Goal: Information Seeking & Learning: Find specific page/section

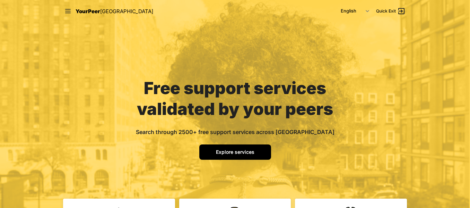
click at [226, 149] on span "Explore services" at bounding box center [235, 152] width 38 height 6
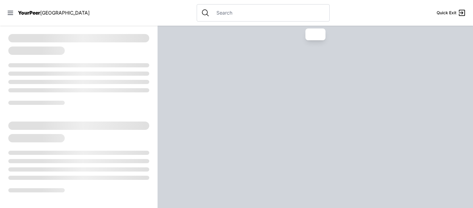
select select "recentlyUpdated"
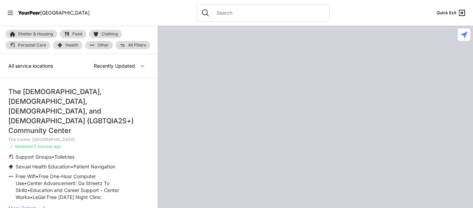
click at [212, 15] on input "text" at bounding box center [268, 12] width 113 height 7
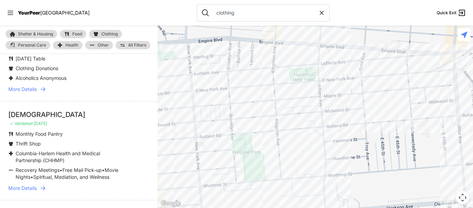
scroll to position [3941, 0]
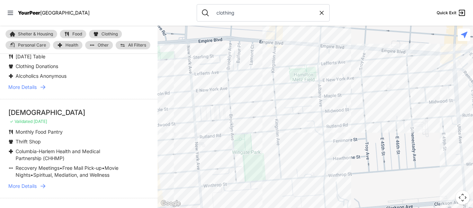
click at [33, 182] on span "More Details" at bounding box center [22, 185] width 28 height 7
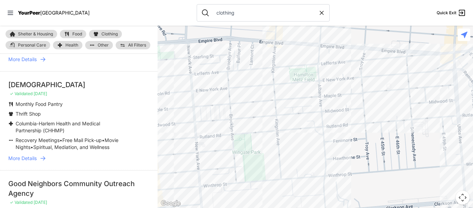
scroll to position [3970, 0]
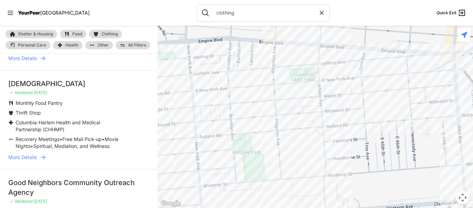
click at [34, 153] on span "More Details" at bounding box center [22, 156] width 28 height 7
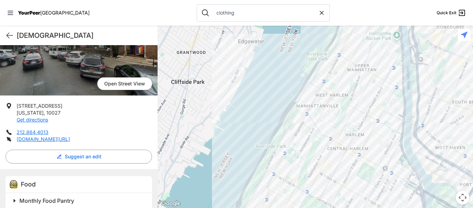
scroll to position [73, 0]
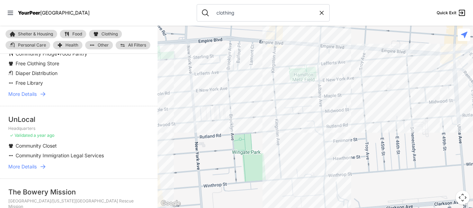
scroll to position [1557, 0]
click at [212, 16] on input "clothing" at bounding box center [265, 12] width 106 height 7
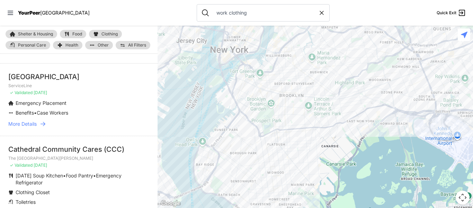
scroll to position [1818, 0]
type input "w"
select select "recentlyUpdated"
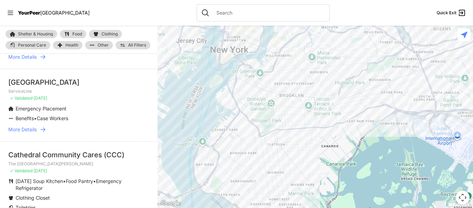
scroll to position [1825, 0]
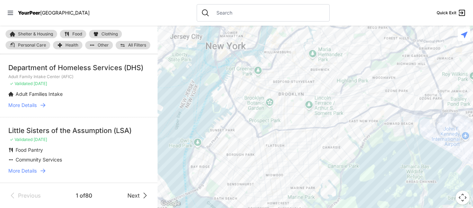
click at [114, 33] on span "Clothing" at bounding box center [110, 34] width 16 height 4
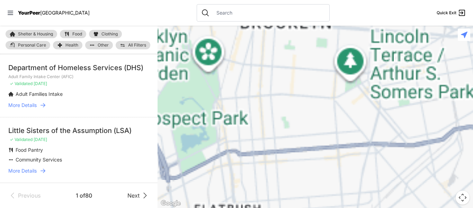
scroll to position [1315, 0]
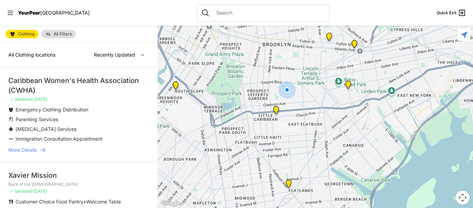
select select "nearby"
click at [260, 14] on input "text" at bounding box center [268, 12] width 113 height 7
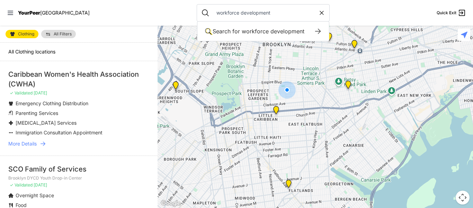
type input "workforce development"
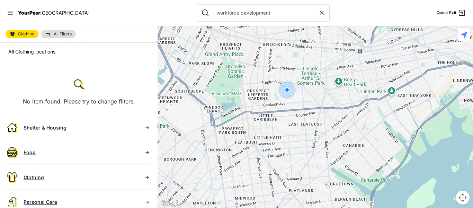
click at [28, 35] on span "Clothing" at bounding box center [26, 34] width 16 height 4
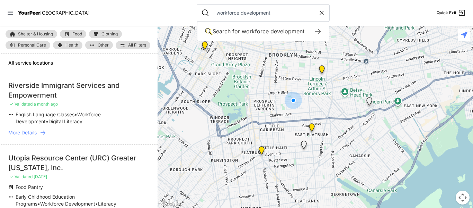
click at [266, 12] on input "workforce development" at bounding box center [265, 12] width 106 height 7
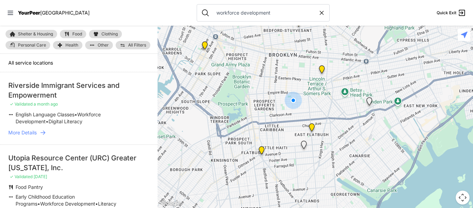
click at [252, 14] on input "workforce development" at bounding box center [265, 12] width 106 height 7
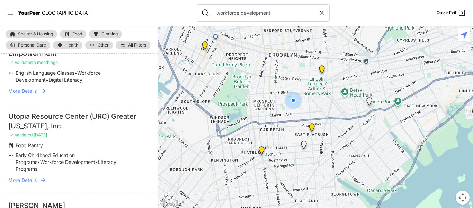
scroll to position [42, 0]
click at [29, 176] on span "More Details" at bounding box center [22, 179] width 28 height 7
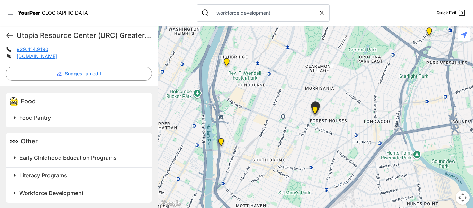
scroll to position [170, 0]
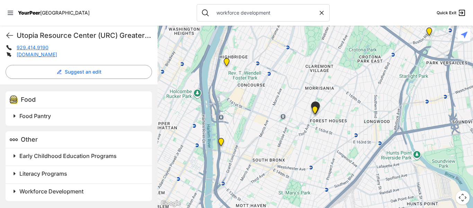
click at [17, 190] on span at bounding box center [101, 191] width 183 height 10
click at [25, 191] on span "Workforce Development" at bounding box center [51, 190] width 64 height 7
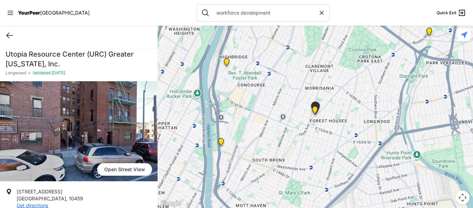
click at [11, 38] on icon at bounding box center [10, 35] width 8 height 8
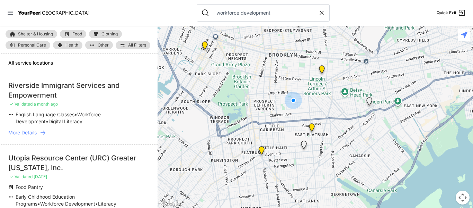
click at [126, 46] on link "All Filters" at bounding box center [133, 45] width 35 height 8
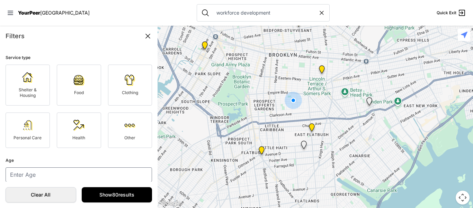
click at [147, 36] on icon at bounding box center [148, 36] width 8 height 8
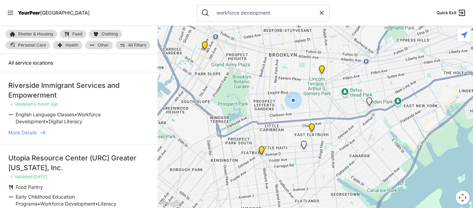
click at [261, 149] on img "Brooklyn YAS (LGBTQIA2S+ Accept Program)" at bounding box center [261, 151] width 9 height 11
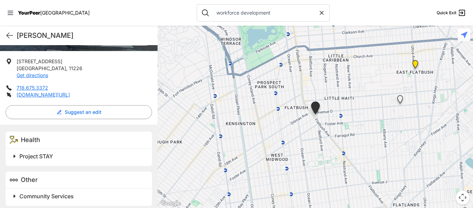
scroll to position [132, 0]
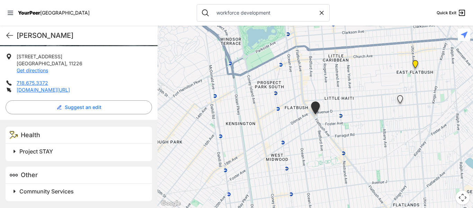
click at [15, 150] on span at bounding box center [101, 151] width 183 height 10
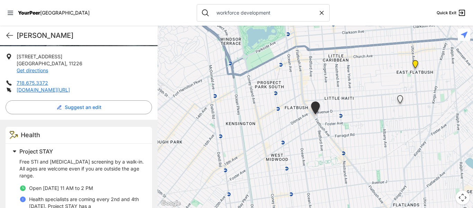
click at [15, 151] on span at bounding box center [101, 151] width 183 height 10
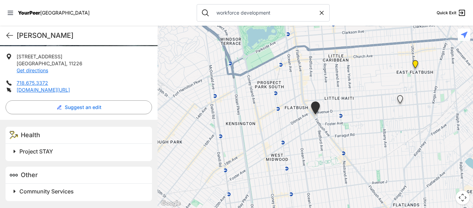
click at [14, 192] on span at bounding box center [101, 191] width 183 height 10
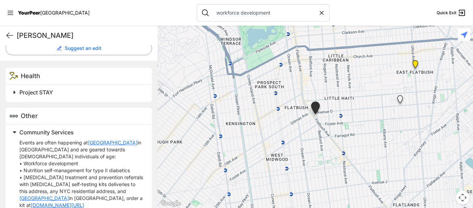
scroll to position [200, 0]
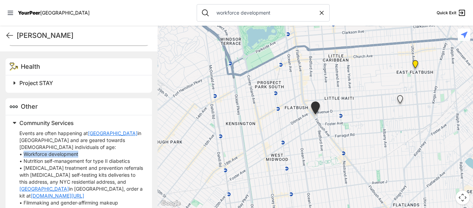
drag, startPoint x: 25, startPoint y: 155, endPoint x: 80, endPoint y: 156, distance: 54.8
click at [80, 156] on p "Events are often happening at Brooklyn Community Pride Center in Crown Heights …" at bounding box center [81, 196] width 124 height 132
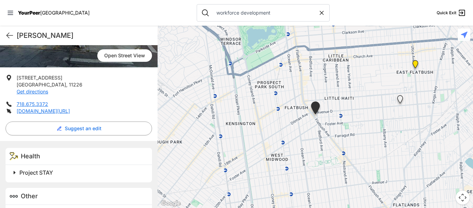
scroll to position [107, 0]
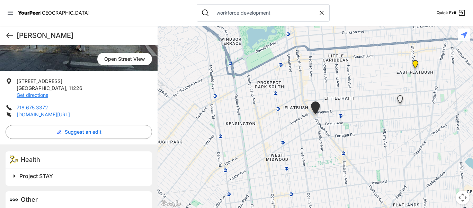
click at [35, 12] on span "YourPeer" at bounding box center [29, 13] width 22 height 6
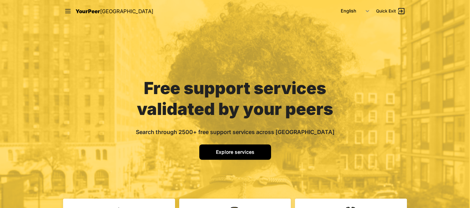
click at [227, 148] on link "Explore services" at bounding box center [235, 151] width 72 height 15
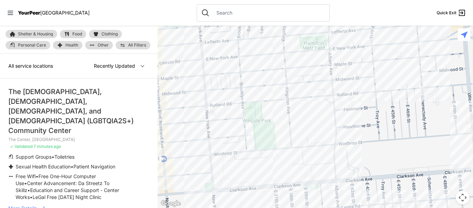
select select "nearby"
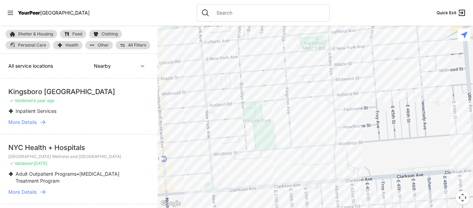
click at [41, 46] on span "Personal Care" at bounding box center [32, 45] width 28 height 4
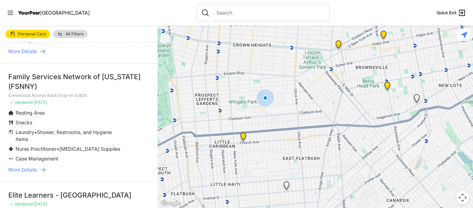
scroll to position [369, 0]
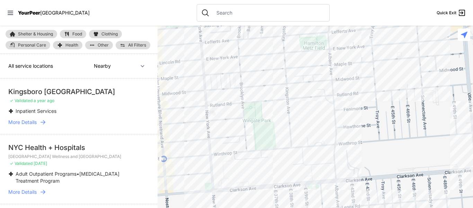
click at [73, 45] on span "Health" at bounding box center [71, 45] width 13 height 4
click at [212, 14] on input "text" at bounding box center [268, 12] width 113 height 7
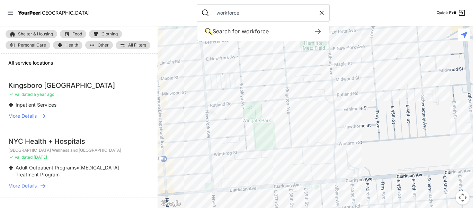
type input "workforce"
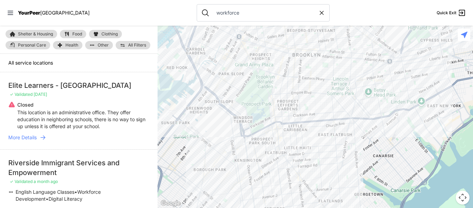
click at [335, 127] on div at bounding box center [316, 117] width 316 height 182
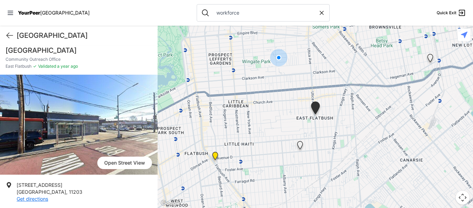
scroll to position [92, 0]
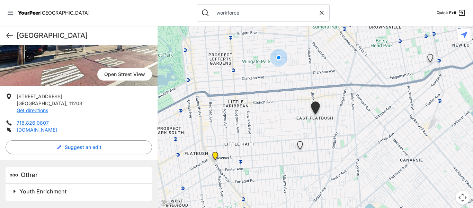
click at [14, 191] on span at bounding box center [101, 191] width 183 height 10
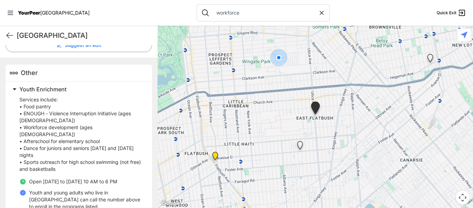
scroll to position [195, 0]
click at [10, 34] on icon at bounding box center [10, 35] width 8 height 8
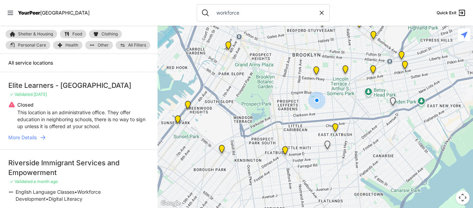
click at [232, 12] on input "workforce" at bounding box center [265, 12] width 106 height 7
click at [315, 70] on img "Brooklyn" at bounding box center [316, 71] width 9 height 11
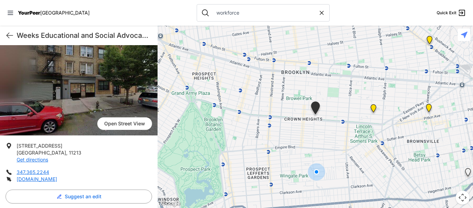
scroll to position [102, 0]
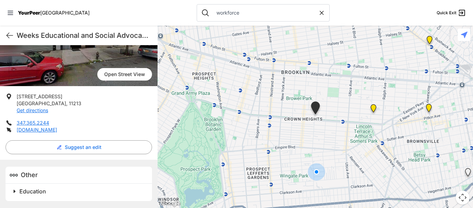
click at [14, 195] on span at bounding box center [101, 191] width 183 height 10
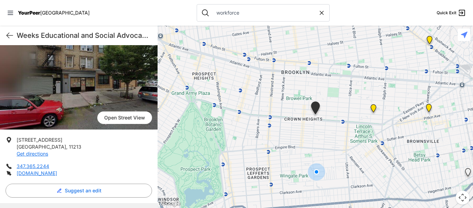
scroll to position [52, 0]
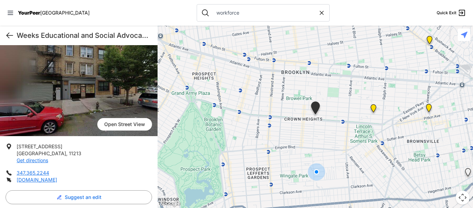
click at [8, 35] on icon at bounding box center [10, 35] width 6 height 5
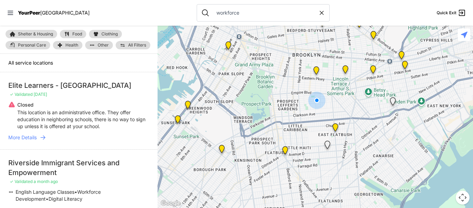
click at [244, 13] on input "workforce" at bounding box center [265, 12] width 106 height 7
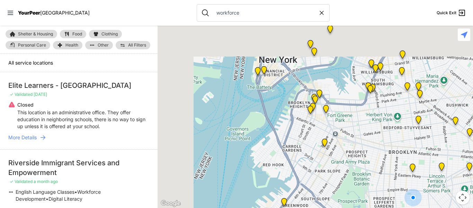
drag, startPoint x: 283, startPoint y: 72, endPoint x: 382, endPoint y: 176, distance: 143.1
click at [382, 176] on div at bounding box center [316, 117] width 316 height 182
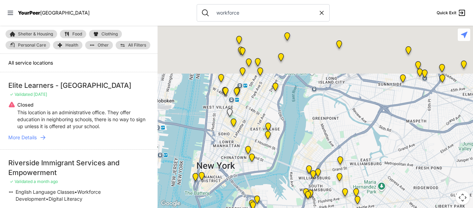
drag, startPoint x: 338, startPoint y: 63, endPoint x: 273, endPoint y: 172, distance: 127.2
click at [273, 172] on div at bounding box center [316, 117] width 316 height 182
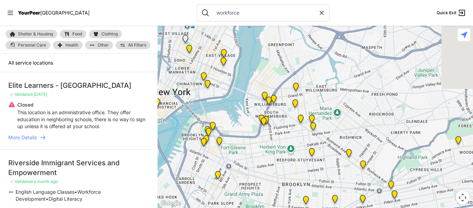
drag, startPoint x: 368, startPoint y: 169, endPoint x: 308, endPoint y: 51, distance: 132.0
click at [308, 51] on div at bounding box center [316, 117] width 316 height 182
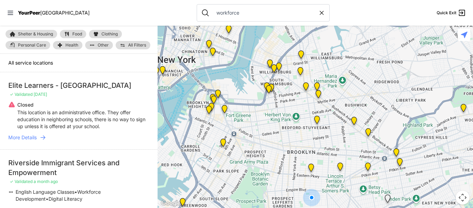
drag, startPoint x: 314, startPoint y: 204, endPoint x: 367, endPoint y: 214, distance: 54.0
click at [367, 207] on html "View map Close panel YourPeer NYC Quick Exit Single Adult Families Soup Kitchen…" at bounding box center [236, 104] width 473 height 208
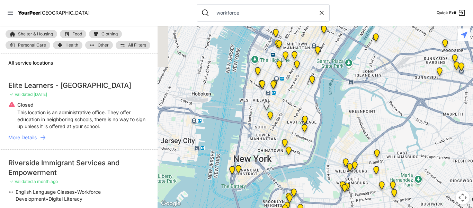
drag, startPoint x: 305, startPoint y: 63, endPoint x: 337, endPoint y: 134, distance: 78.3
click at [337, 134] on div at bounding box center [316, 117] width 316 height 182
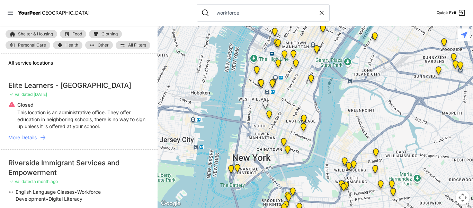
click at [288, 149] on img "Gouverneur" at bounding box center [287, 150] width 9 height 11
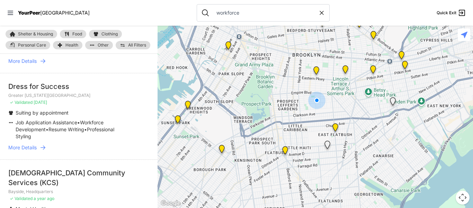
scroll to position [507, 0]
click at [28, 149] on span "More Details" at bounding box center [22, 146] width 28 height 7
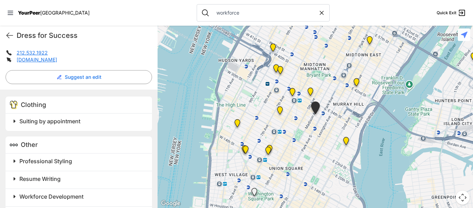
scroll to position [164, 0]
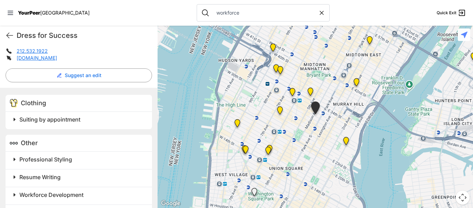
click at [15, 120] on span at bounding box center [101, 119] width 183 height 10
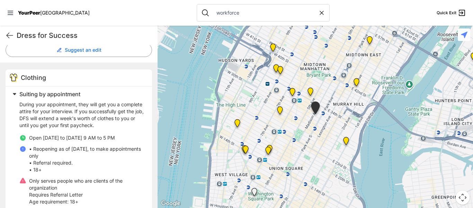
scroll to position [185, 0]
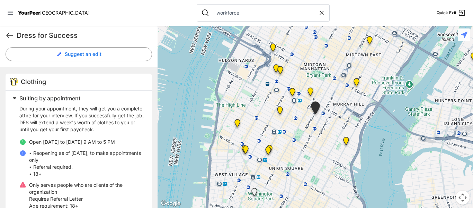
click at [14, 99] on span at bounding box center [101, 98] width 183 height 10
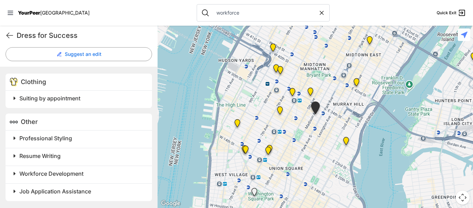
click at [13, 99] on span at bounding box center [101, 98] width 183 height 10
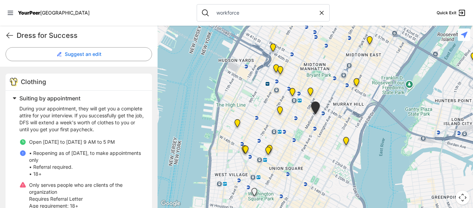
click at [13, 99] on span at bounding box center [101, 98] width 183 height 10
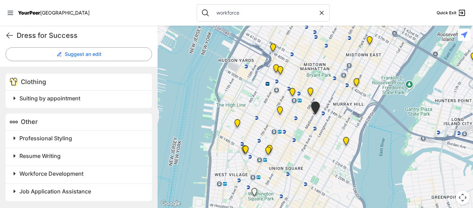
click at [13, 98] on span at bounding box center [101, 98] width 183 height 10
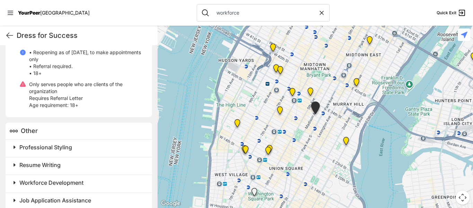
scroll to position [289, 0]
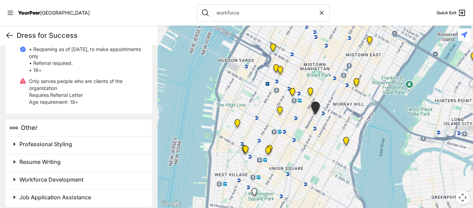
click at [11, 37] on icon at bounding box center [10, 35] width 8 height 8
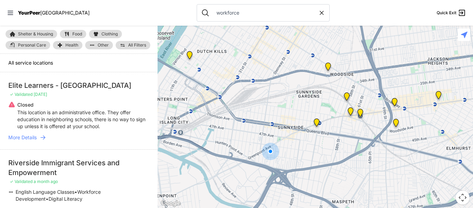
click at [72, 32] on link "Food" at bounding box center [73, 34] width 26 height 8
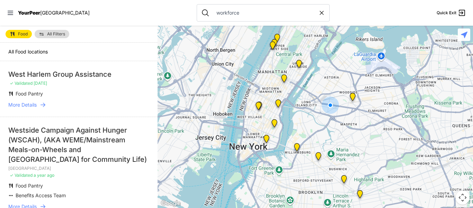
click at [318, 12] on icon at bounding box center [321, 12] width 7 height 7
select select "recentlyUpdated"
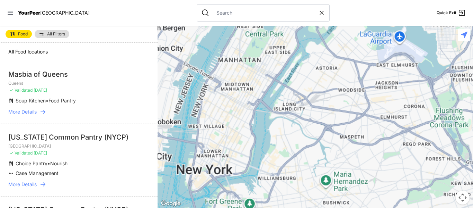
type input "workforce"
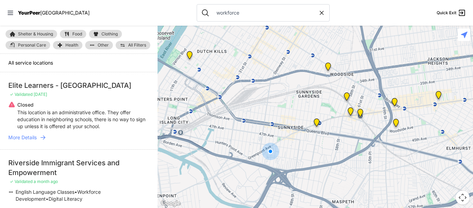
click at [320, 11] on icon at bounding box center [321, 12] width 3 height 3
select select "recentlyUpdated"
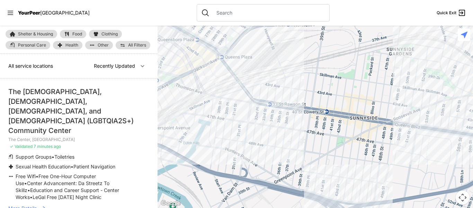
click at [73, 36] on link "Food" at bounding box center [73, 34] width 26 height 8
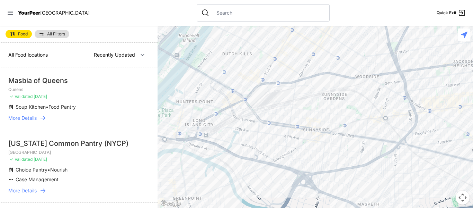
select select "nearby"
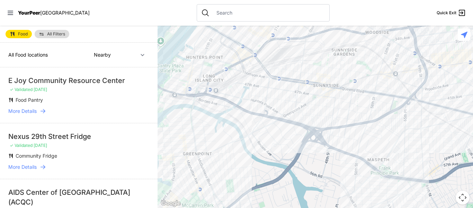
drag, startPoint x: 253, startPoint y: 172, endPoint x: 266, endPoint y: 118, distance: 56.0
click at [266, 118] on div at bounding box center [316, 117] width 316 height 182
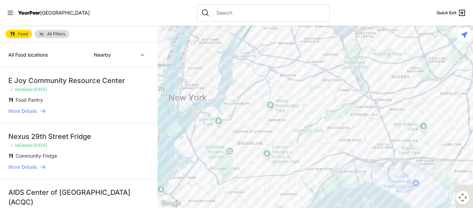
drag, startPoint x: 268, startPoint y: 165, endPoint x: 261, endPoint y: 110, distance: 55.2
click at [261, 110] on div at bounding box center [316, 117] width 316 height 182
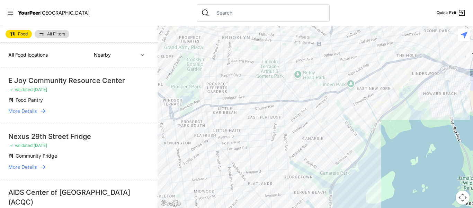
drag, startPoint x: 267, startPoint y: 187, endPoint x: 289, endPoint y: 99, distance: 90.3
click at [289, 99] on div at bounding box center [316, 117] width 316 height 182
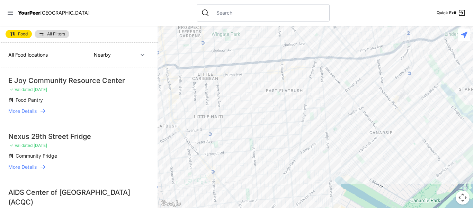
drag, startPoint x: 247, startPoint y: 167, endPoint x: 293, endPoint y: 120, distance: 65.9
click at [293, 120] on div at bounding box center [316, 117] width 316 height 182
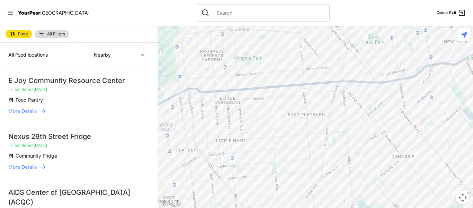
drag, startPoint x: 258, startPoint y: 163, endPoint x: 280, endPoint y: 186, distance: 32.1
click at [280, 186] on div at bounding box center [316, 117] width 316 height 182
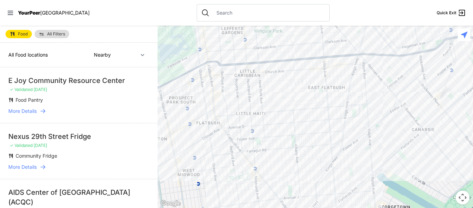
drag, startPoint x: 229, startPoint y: 130, endPoint x: 250, endPoint y: 103, distance: 34.4
click at [250, 103] on div at bounding box center [316, 117] width 316 height 182
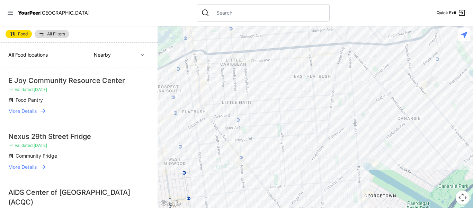
drag, startPoint x: 270, startPoint y: 160, endPoint x: 257, endPoint y: 148, distance: 17.9
click at [257, 148] on div at bounding box center [316, 117] width 316 height 182
click at [314, 97] on div at bounding box center [316, 117] width 316 height 182
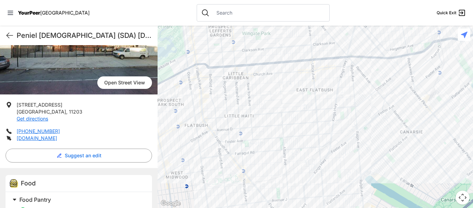
scroll to position [123, 0]
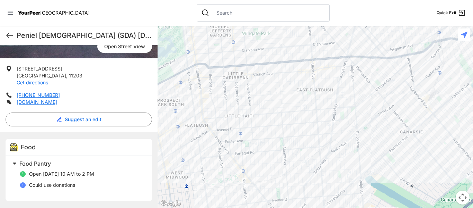
click at [17, 162] on span at bounding box center [101, 163] width 183 height 10
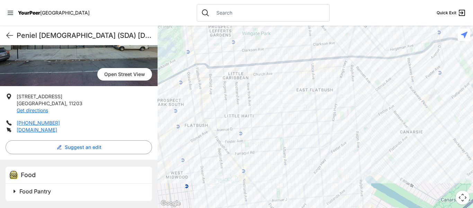
scroll to position [95, 0]
click at [16, 190] on span at bounding box center [101, 191] width 183 height 10
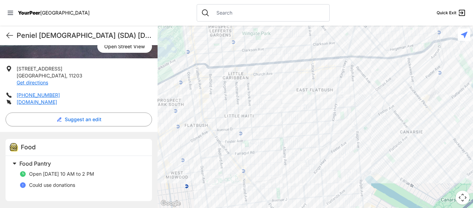
click at [253, 144] on div at bounding box center [316, 117] width 316 height 182
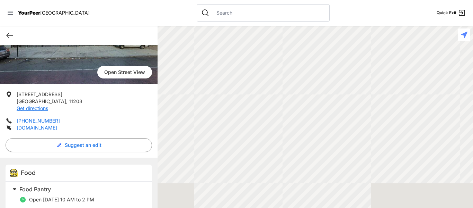
scroll to position [123, 0]
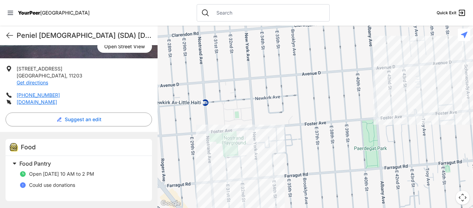
click at [254, 165] on div at bounding box center [316, 117] width 316 height 182
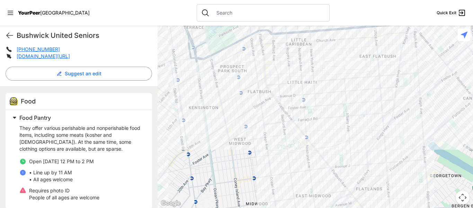
scroll to position [162, 0]
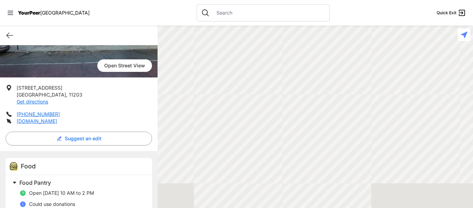
scroll to position [123, 0]
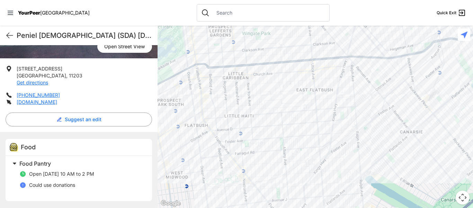
click at [340, 135] on div at bounding box center [316, 117] width 316 height 182
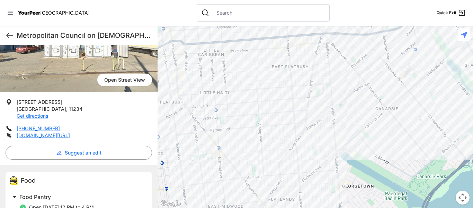
scroll to position [120, 0]
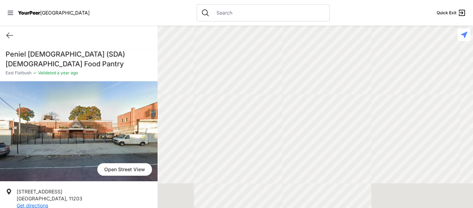
scroll to position [123, 0]
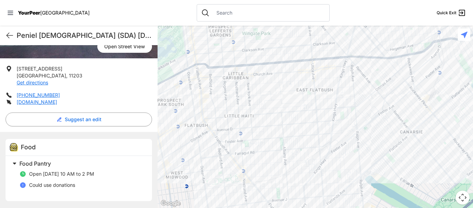
click at [199, 131] on div at bounding box center [316, 117] width 316 height 182
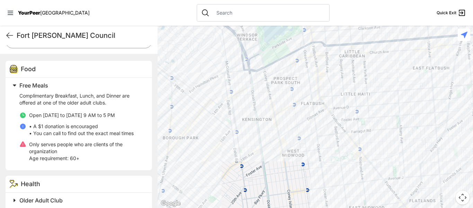
scroll to position [207, 0]
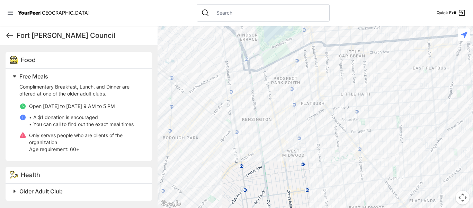
click at [96, 129] on ul "Open Monday to Friday 9 AM to 5 PM • A $1 donation is encouraged • You can call…" at bounding box center [81, 128] width 124 height 50
click at [9, 34] on icon at bounding box center [10, 35] width 8 height 8
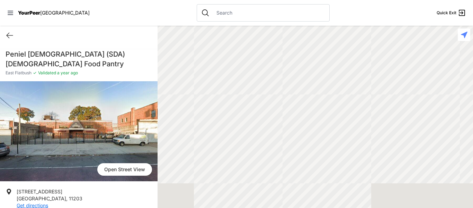
scroll to position [123, 0]
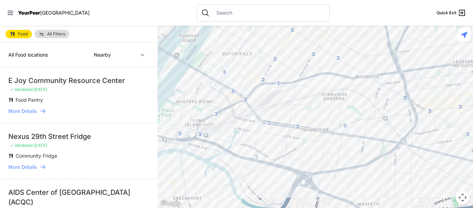
select select "recentlyUpdated"
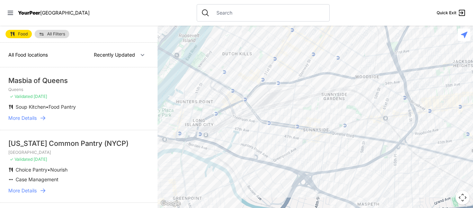
click at [37, 13] on span "YourPeer" at bounding box center [29, 13] width 22 height 6
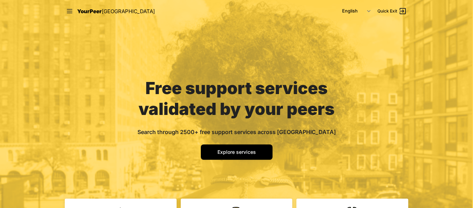
select select "recentlyUpdated"
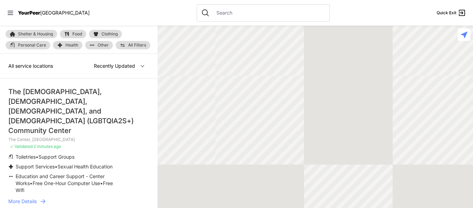
click at [68, 45] on span "Health" at bounding box center [71, 45] width 13 height 4
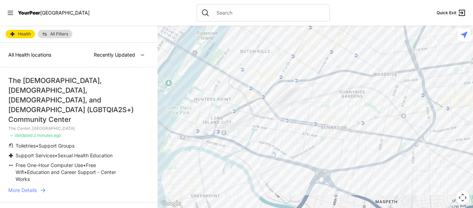
select select "nearby"
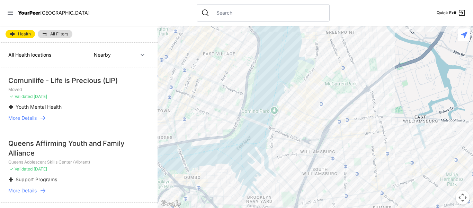
drag, startPoint x: 256, startPoint y: 176, endPoint x: 398, endPoint y: 6, distance: 221.6
click at [398, 6] on div "Close panel YourPeer [GEOGRAPHIC_DATA] Quick Exit Single Adult Families Soup Ki…" at bounding box center [236, 104] width 473 height 208
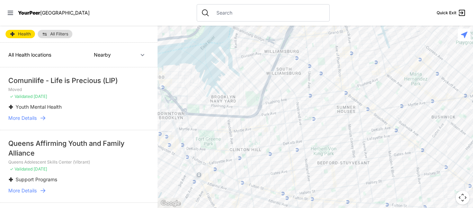
drag, startPoint x: 334, startPoint y: 203, endPoint x: 297, endPoint y: 102, distance: 108.1
click at [297, 102] on div at bounding box center [316, 117] width 316 height 182
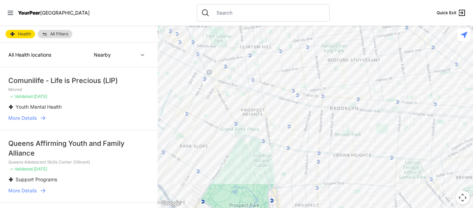
drag, startPoint x: 273, startPoint y: 190, endPoint x: 287, endPoint y: 77, distance: 113.9
click at [287, 77] on div at bounding box center [316, 117] width 316 height 182
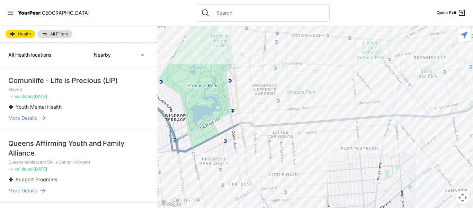
drag, startPoint x: 300, startPoint y: 169, endPoint x: 257, endPoint y: 48, distance: 128.5
click at [257, 48] on div at bounding box center [316, 117] width 316 height 182
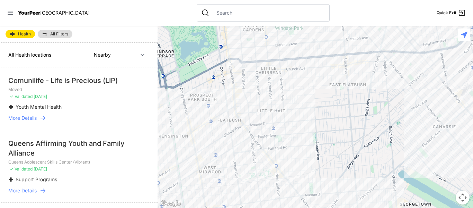
drag, startPoint x: 310, startPoint y: 168, endPoint x: 298, endPoint y: 103, distance: 66.4
click at [298, 103] on div at bounding box center [316, 117] width 316 height 182
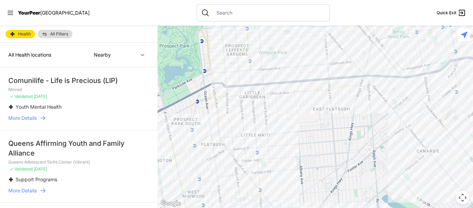
drag, startPoint x: 377, startPoint y: 161, endPoint x: 361, endPoint y: 184, distance: 28.6
click at [361, 184] on div at bounding box center [316, 117] width 316 height 182
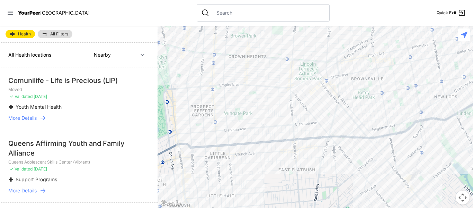
drag, startPoint x: 339, startPoint y: 91, endPoint x: 304, endPoint y: 152, distance: 70.9
click at [304, 152] on div at bounding box center [316, 117] width 316 height 182
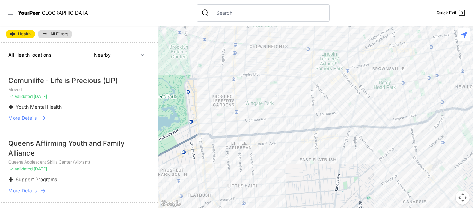
drag, startPoint x: 278, startPoint y: 188, endPoint x: 301, endPoint y: 177, distance: 26.3
click at [301, 177] on div at bounding box center [316, 117] width 316 height 182
click at [270, 134] on div at bounding box center [316, 117] width 316 height 182
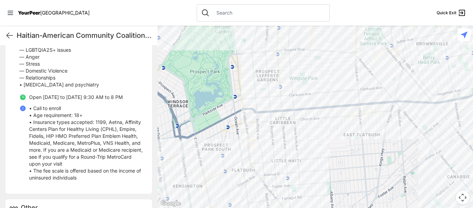
scroll to position [285, 0]
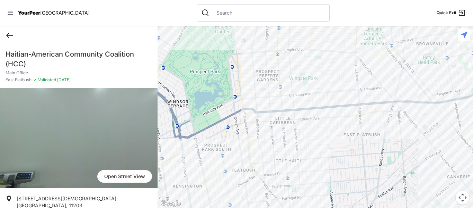
click at [11, 34] on icon at bounding box center [10, 35] width 8 height 8
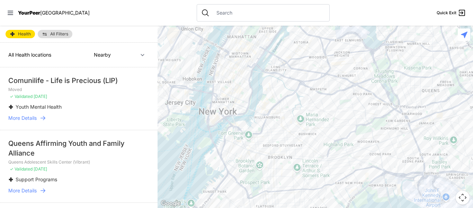
drag, startPoint x: 297, startPoint y: 193, endPoint x: 76, endPoint y: 35, distance: 272.4
click at [293, 108] on div at bounding box center [316, 117] width 316 height 182
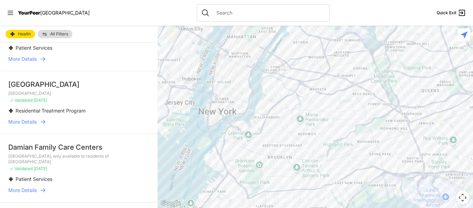
scroll to position [1284, 0]
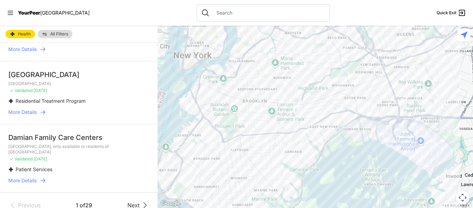
drag, startPoint x: 327, startPoint y: 176, endPoint x: 298, endPoint y: 111, distance: 71.5
click at [298, 111] on div at bounding box center [316, 117] width 316 height 182
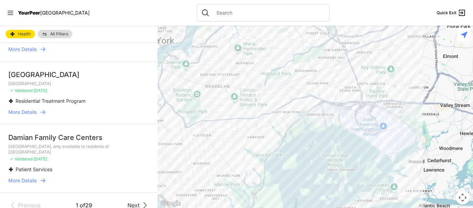
drag, startPoint x: 326, startPoint y: 199, endPoint x: 379, endPoint y: 128, distance: 89.0
click at [290, 188] on div at bounding box center [316, 117] width 316 height 182
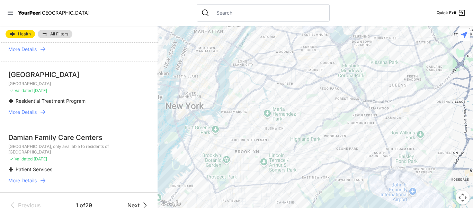
drag, startPoint x: 378, startPoint y: 127, endPoint x: 407, endPoint y: 195, distance: 74.2
click at [407, 195] on div at bounding box center [316, 117] width 316 height 182
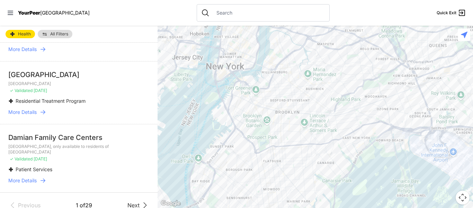
drag, startPoint x: 324, startPoint y: 179, endPoint x: 372, endPoint y: 134, distance: 65.7
click at [372, 134] on div at bounding box center [316, 117] width 316 height 182
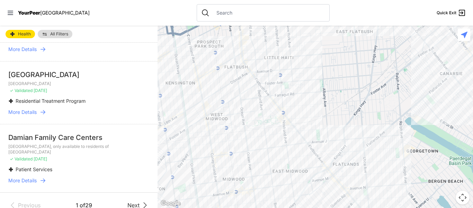
drag, startPoint x: 265, startPoint y: 173, endPoint x: 386, endPoint y: 111, distance: 136.2
click at [386, 111] on div at bounding box center [316, 117] width 316 height 182
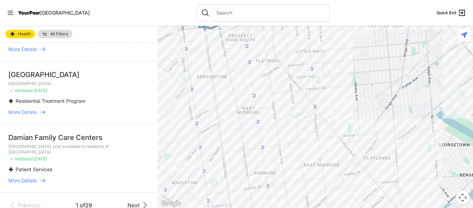
drag, startPoint x: 321, startPoint y: 137, endPoint x: 354, endPoint y: 130, distance: 34.1
click at [354, 130] on div at bounding box center [316, 117] width 316 height 182
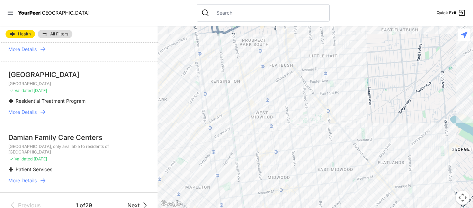
drag, startPoint x: 342, startPoint y: 77, endPoint x: 355, endPoint y: 83, distance: 14.9
click at [355, 83] on div at bounding box center [316, 117] width 316 height 182
click at [213, 8] on div at bounding box center [263, 12] width 133 height 17
click at [213, 12] on input "text" at bounding box center [268, 12] width 113 height 7
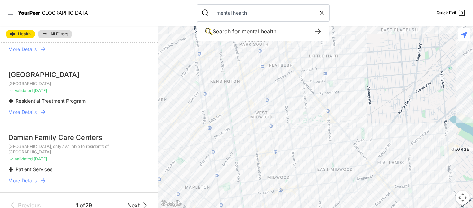
type input "mental health"
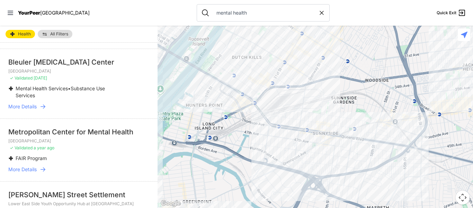
scroll to position [2174, 0]
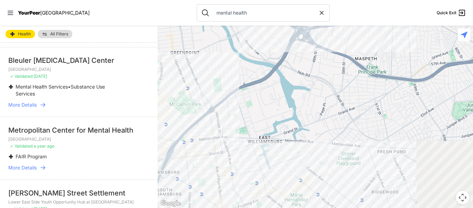
drag, startPoint x: 284, startPoint y: 191, endPoint x: 270, endPoint y: 34, distance: 157.9
click at [270, 34] on div at bounding box center [316, 117] width 316 height 182
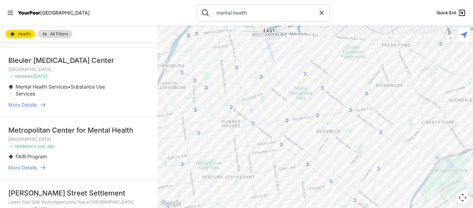
drag, startPoint x: 285, startPoint y: 184, endPoint x: 290, endPoint y: 75, distance: 108.6
click at [290, 75] on div at bounding box center [316, 117] width 316 height 182
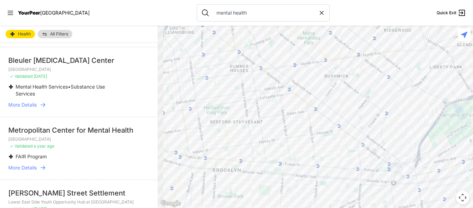
drag, startPoint x: 284, startPoint y: 193, endPoint x: 299, endPoint y: 99, distance: 95.1
click at [299, 99] on div at bounding box center [316, 117] width 316 height 182
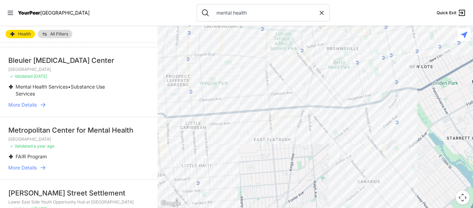
drag, startPoint x: 285, startPoint y: 184, endPoint x: 243, endPoint y: 129, distance: 69.8
click at [243, 129] on div at bounding box center [316, 117] width 316 height 182
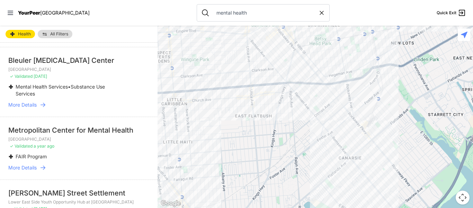
drag, startPoint x: 281, startPoint y: 175, endPoint x: 262, endPoint y: 151, distance: 30.6
click at [262, 151] on div at bounding box center [316, 117] width 316 height 182
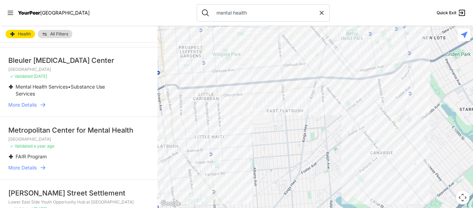
drag, startPoint x: 227, startPoint y: 187, endPoint x: 261, endPoint y: 181, distance: 34.5
click at [261, 181] on div at bounding box center [316, 117] width 316 height 182
click at [219, 151] on div at bounding box center [316, 117] width 316 height 182
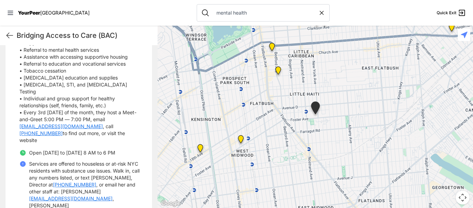
scroll to position [278, 0]
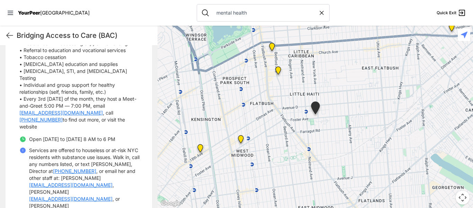
click at [279, 71] on img "Bedford Avenue" at bounding box center [278, 71] width 9 height 11
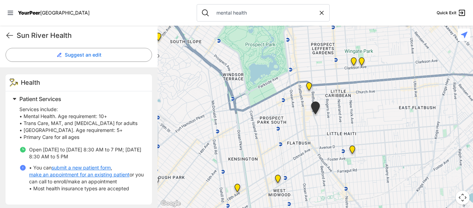
scroll to position [188, 0]
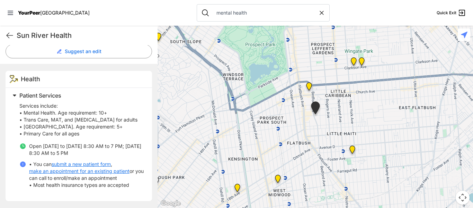
click at [361, 62] on img "SUNY Downstate Medical Center" at bounding box center [362, 62] width 9 height 11
click at [353, 63] on img "SUNY Downstate Medical Center" at bounding box center [354, 62] width 9 height 11
click at [9, 37] on icon at bounding box center [10, 35] width 6 height 5
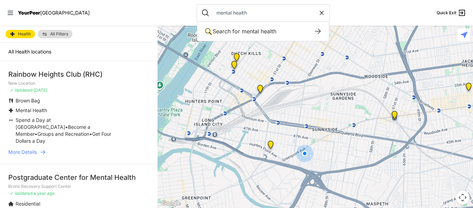
drag, startPoint x: 303, startPoint y: 88, endPoint x: 298, endPoint y: 117, distance: 29.5
click at [298, 117] on div at bounding box center [316, 117] width 316 height 182
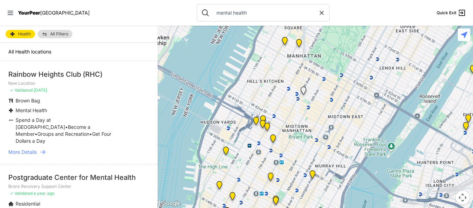
drag, startPoint x: 216, startPoint y: 82, endPoint x: 466, endPoint y: 148, distance: 258.7
click at [466, 148] on div at bounding box center [316, 117] width 316 height 182
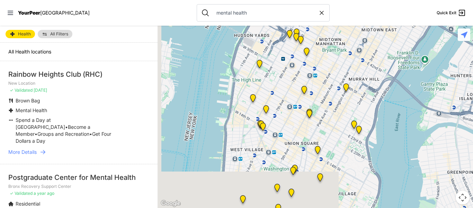
drag, startPoint x: 315, startPoint y: 155, endPoint x: 351, endPoint y: 63, distance: 98.4
click at [351, 63] on div at bounding box center [316, 117] width 316 height 182
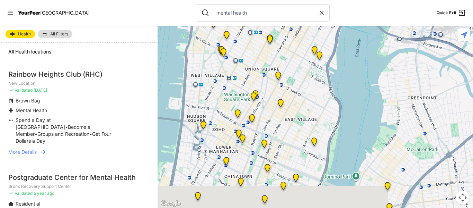
drag, startPoint x: 346, startPoint y: 139, endPoint x: 306, endPoint y: 63, distance: 86.0
click at [306, 63] on div at bounding box center [316, 117] width 316 height 182
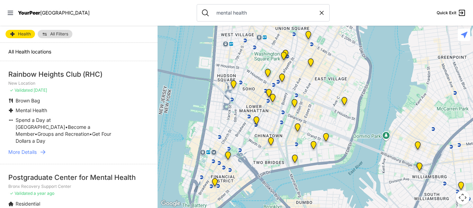
drag, startPoint x: 316, startPoint y: 121, endPoint x: 347, endPoint y: 82, distance: 50.3
click at [347, 82] on div at bounding box center [316, 117] width 316 height 182
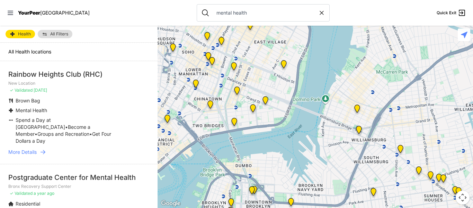
drag, startPoint x: 326, startPoint y: 172, endPoint x: 263, endPoint y: 133, distance: 74.6
click at [263, 133] on div at bounding box center [316, 117] width 316 height 182
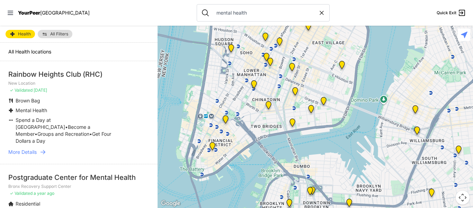
drag, startPoint x: 221, startPoint y: 167, endPoint x: 282, endPoint y: 166, distance: 61.3
click at [282, 166] on div at bounding box center [316, 117] width 316 height 182
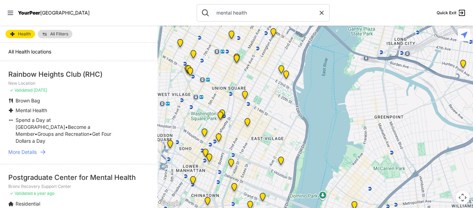
drag, startPoint x: 389, startPoint y: 43, endPoint x: 326, endPoint y: 142, distance: 117.2
click at [326, 142] on div at bounding box center [316, 117] width 316 height 182
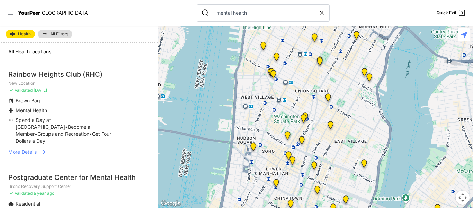
drag, startPoint x: 247, startPoint y: 107, endPoint x: 332, endPoint y: 110, distance: 84.9
click at [332, 110] on div at bounding box center [316, 117] width 316 height 182
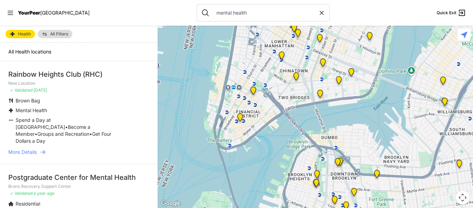
drag, startPoint x: 355, startPoint y: 187, endPoint x: 358, endPoint y: 57, distance: 129.6
click at [358, 57] on div at bounding box center [316, 117] width 316 height 182
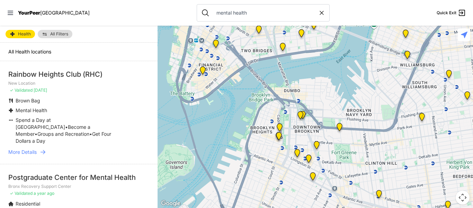
drag, startPoint x: 369, startPoint y: 139, endPoint x: 315, endPoint y: 71, distance: 87.0
click at [315, 71] on div at bounding box center [316, 117] width 316 height 182
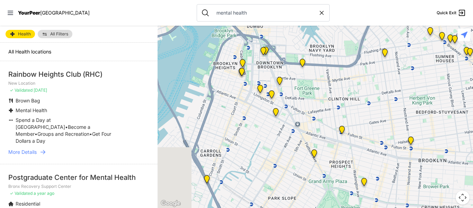
drag, startPoint x: 290, startPoint y: 175, endPoint x: 253, endPoint y: 111, distance: 74.6
click at [253, 111] on div at bounding box center [316, 117] width 316 height 182
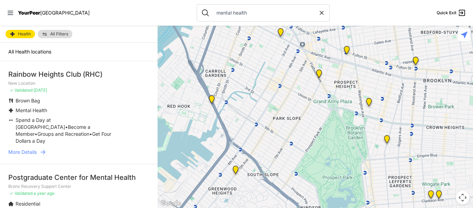
drag, startPoint x: 289, startPoint y: 174, endPoint x: 295, endPoint y: 92, distance: 82.4
click at [295, 92] on div at bounding box center [316, 117] width 316 height 182
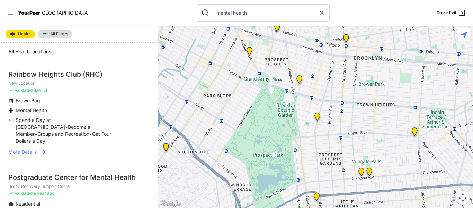
drag, startPoint x: 448, startPoint y: 164, endPoint x: 372, endPoint y: 141, distance: 79.5
click at [372, 141] on div at bounding box center [316, 117] width 316 height 182
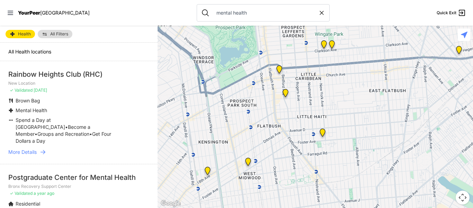
drag, startPoint x: 351, startPoint y: 184, endPoint x: 304, endPoint y: 38, distance: 153.5
click at [304, 38] on div at bounding box center [316, 117] width 316 height 182
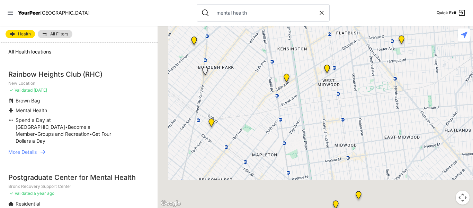
drag, startPoint x: 234, startPoint y: 191, endPoint x: 316, endPoint y: 96, distance: 125.3
click at [316, 96] on div at bounding box center [316, 117] width 316 height 182
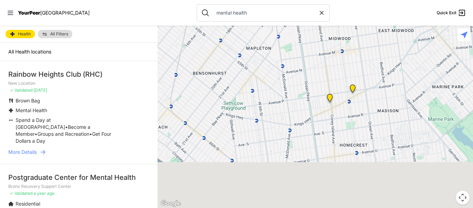
drag, startPoint x: 313, startPoint y: 178, endPoint x: 306, endPoint y: 71, distance: 107.9
click at [306, 71] on div at bounding box center [316, 117] width 316 height 182
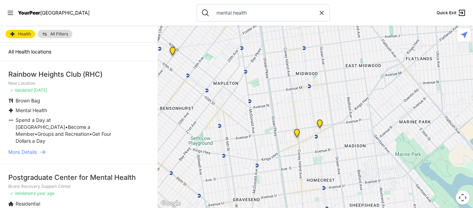
drag, startPoint x: 276, startPoint y: 192, endPoint x: 247, endPoint y: 223, distance: 42.7
click at [247, 207] on html "View map Close panel YourPeer [GEOGRAPHIC_DATA] Quick Exit Single Adult Familie…" at bounding box center [236, 104] width 473 height 208
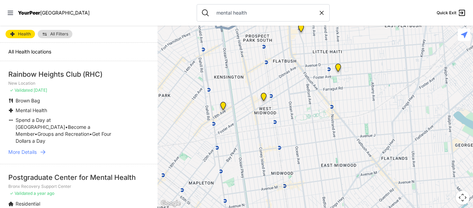
drag, startPoint x: 314, startPoint y: 51, endPoint x: 289, endPoint y: 153, distance: 105.5
click at [289, 153] on div at bounding box center [316, 117] width 316 height 182
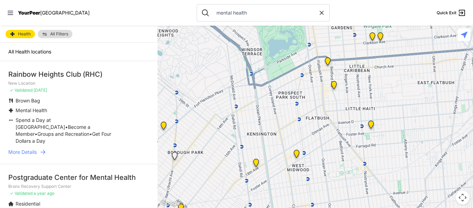
drag, startPoint x: 258, startPoint y: 63, endPoint x: 291, endPoint y: 121, distance: 66.4
click at [291, 121] on div at bounding box center [316, 117] width 316 height 182
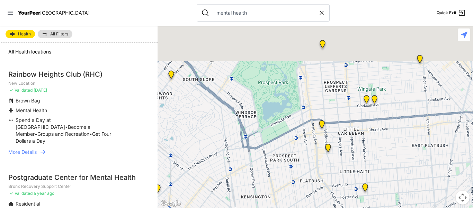
drag, startPoint x: 230, startPoint y: 71, endPoint x: 225, endPoint y: 139, distance: 68.1
click at [225, 139] on div at bounding box center [316, 117] width 316 height 182
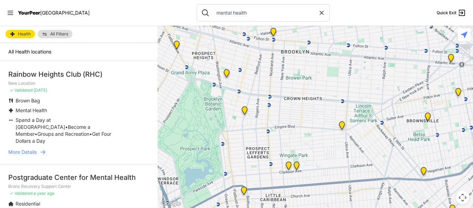
drag, startPoint x: 297, startPoint y: 96, endPoint x: 218, endPoint y: 162, distance: 102.7
click at [218, 162] on div at bounding box center [316, 117] width 316 height 182
click at [318, 12] on icon at bounding box center [321, 12] width 7 height 7
select select "recentlyUpdated"
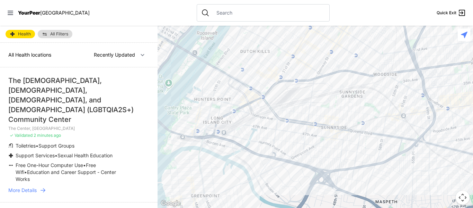
click at [301, 11] on input "text" at bounding box center [268, 12] width 113 height 7
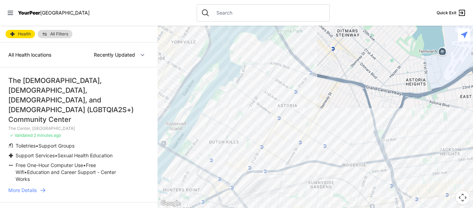
drag, startPoint x: 338, startPoint y: 88, endPoint x: 304, endPoint y: 180, distance: 97.6
click at [304, 180] on div at bounding box center [316, 117] width 316 height 182
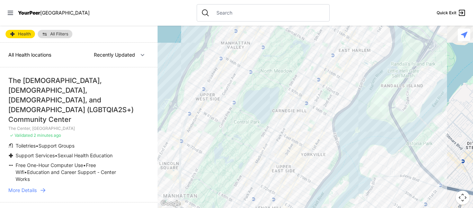
drag, startPoint x: 222, startPoint y: 85, endPoint x: 382, endPoint y: 223, distance: 211.8
click at [382, 207] on html "View map Close panel YourPeer [GEOGRAPHIC_DATA] Quick Exit Single Adult Familie…" at bounding box center [236, 104] width 473 height 208
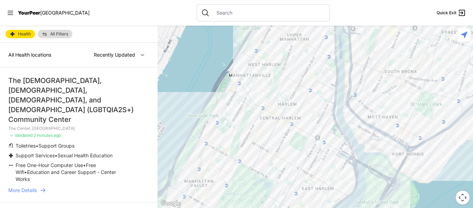
drag, startPoint x: 346, startPoint y: 42, endPoint x: 307, endPoint y: 204, distance: 167.5
click at [307, 204] on div at bounding box center [316, 117] width 316 height 182
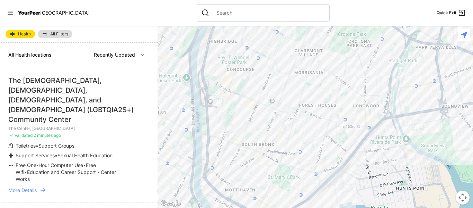
drag, startPoint x: 418, startPoint y: 58, endPoint x: 240, endPoint y: 155, distance: 202.8
click at [240, 155] on div at bounding box center [316, 117] width 316 height 182
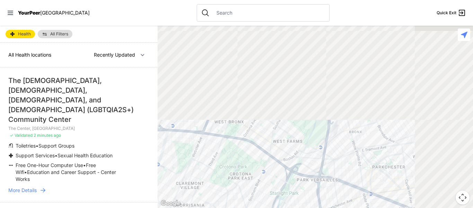
drag, startPoint x: 393, startPoint y: 34, endPoint x: 257, endPoint y: 183, distance: 201.9
click at [257, 183] on div at bounding box center [316, 117] width 316 height 182
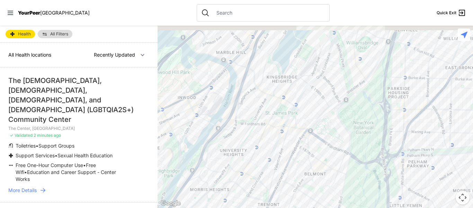
drag, startPoint x: 243, startPoint y: 63, endPoint x: 309, endPoint y: 161, distance: 117.8
click at [309, 161] on div at bounding box center [316, 117] width 316 height 182
